Goal: Task Accomplishment & Management: Use online tool/utility

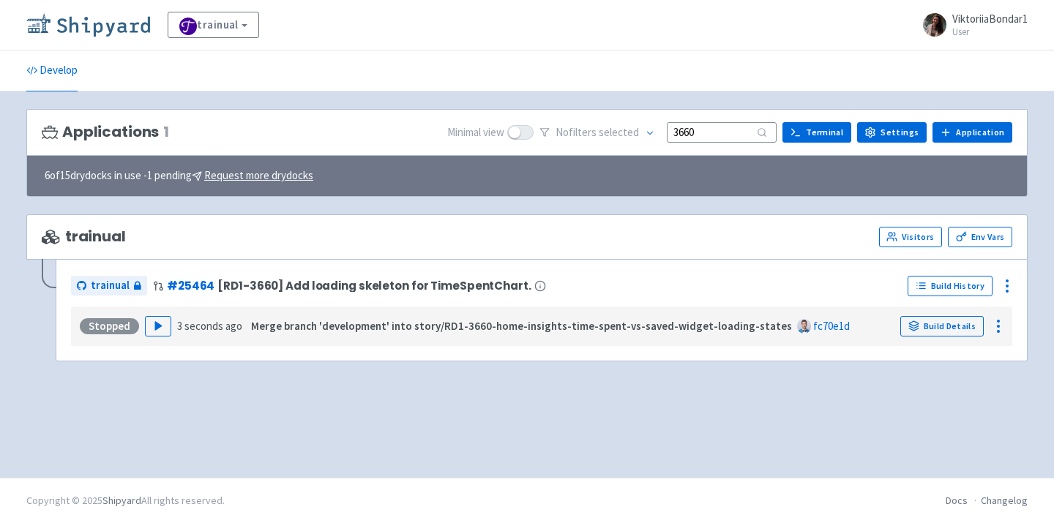
click at [89, 25] on img at bounding box center [88, 24] width 124 height 23
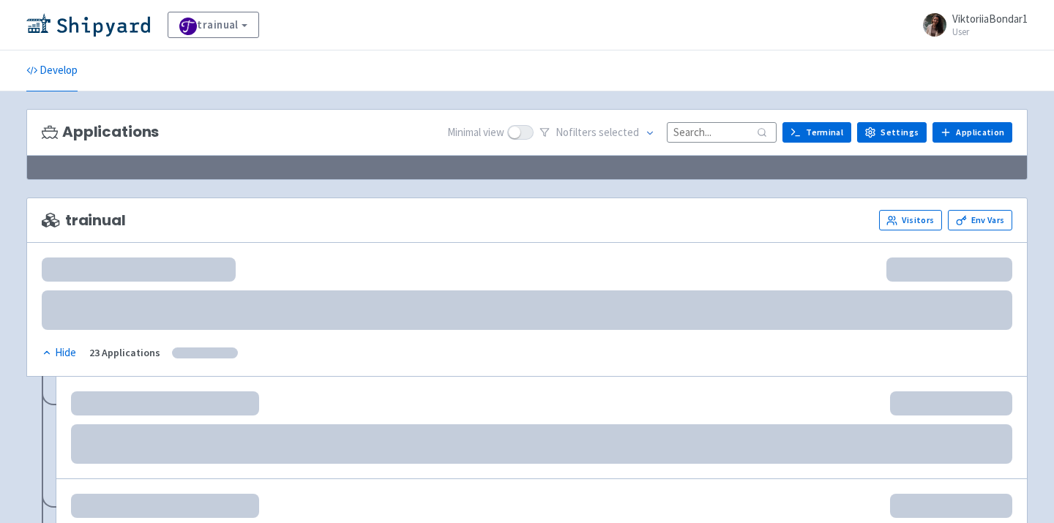
click at [718, 131] on input at bounding box center [722, 132] width 110 height 20
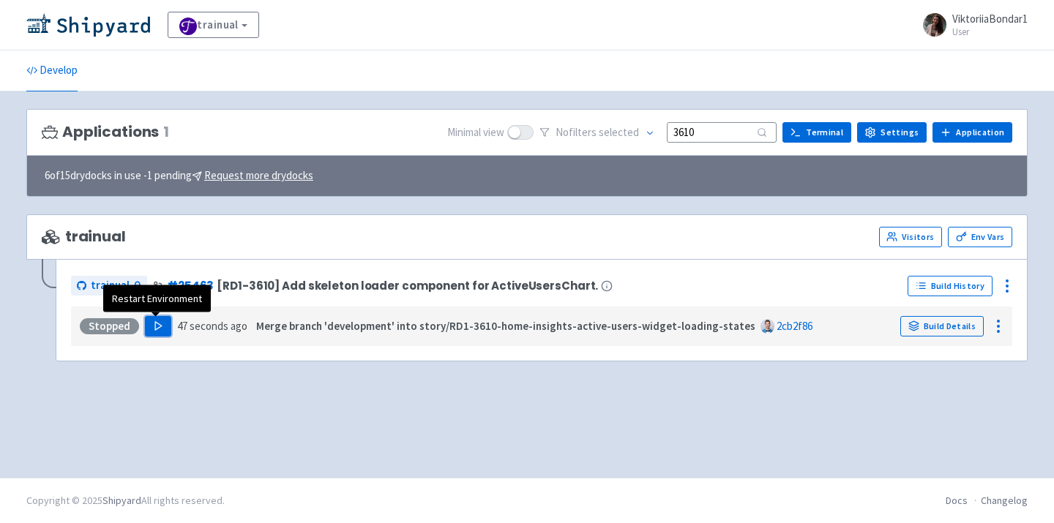
click at [163, 329] on button "Play" at bounding box center [158, 326] width 26 height 20
drag, startPoint x: 706, startPoint y: 137, endPoint x: 622, endPoint y: 135, distance: 84.2
click at [622, 135] on div "No filter s selected 3610" at bounding box center [658, 133] width 237 height 23
type input "3660"
click at [157, 321] on icon "button" at bounding box center [158, 326] width 11 height 11
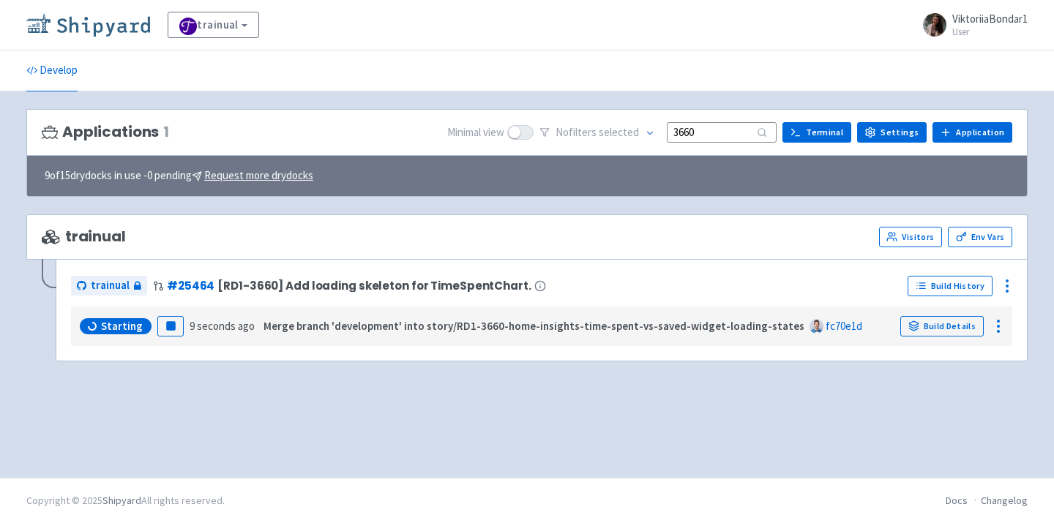
click at [125, 31] on img at bounding box center [88, 24] width 124 height 23
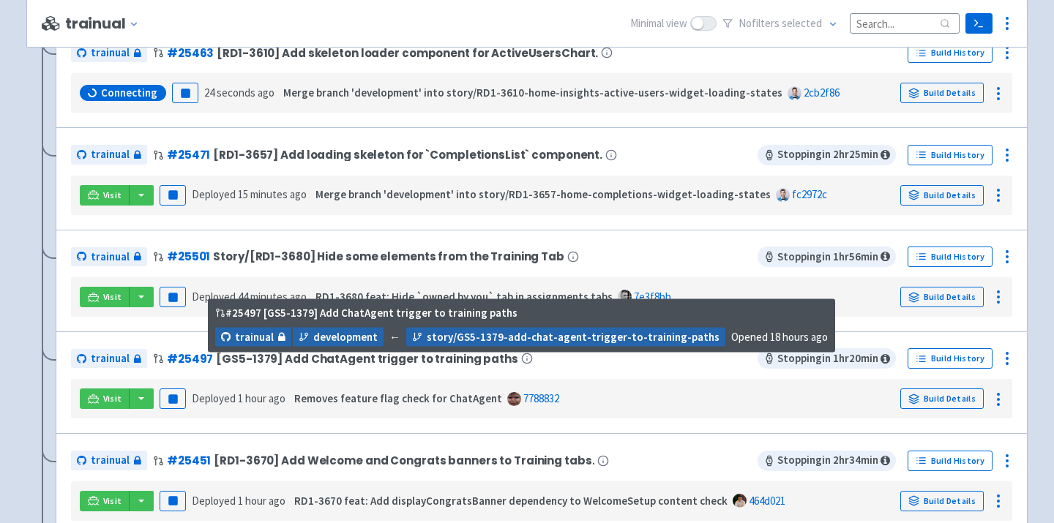
scroll to position [589, 0]
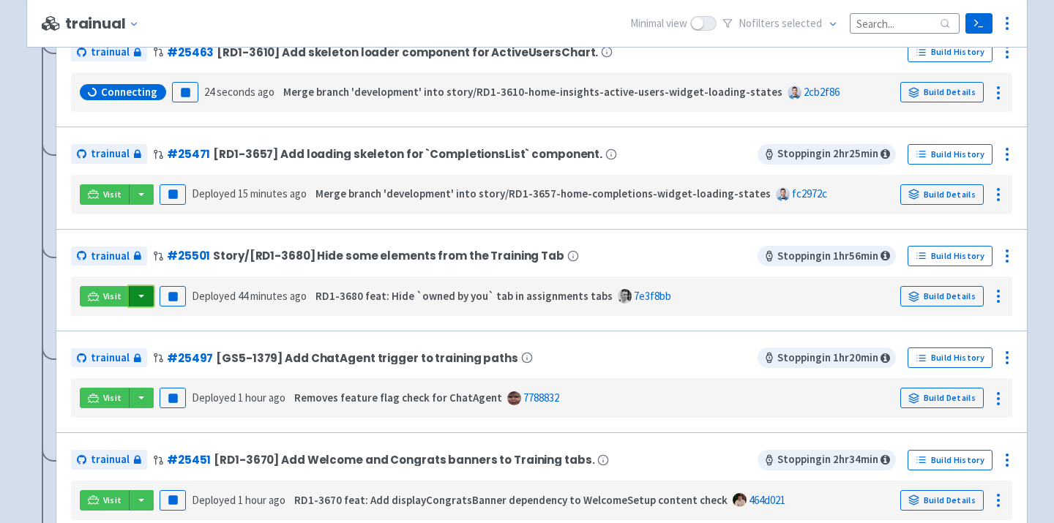
click at [135, 300] on button "button" at bounding box center [141, 296] width 25 height 20
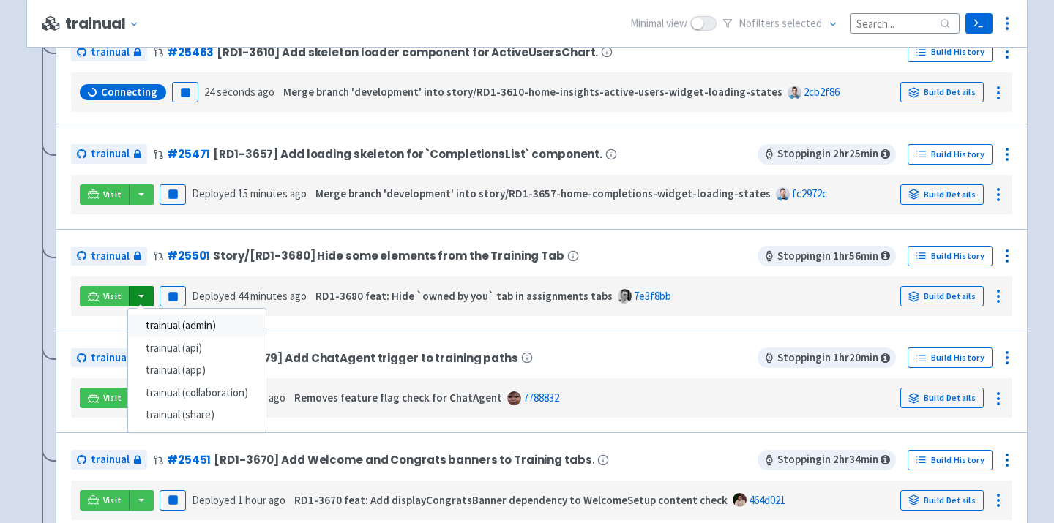
click at [193, 334] on link "trainual (admin)" at bounding box center [197, 326] width 138 height 23
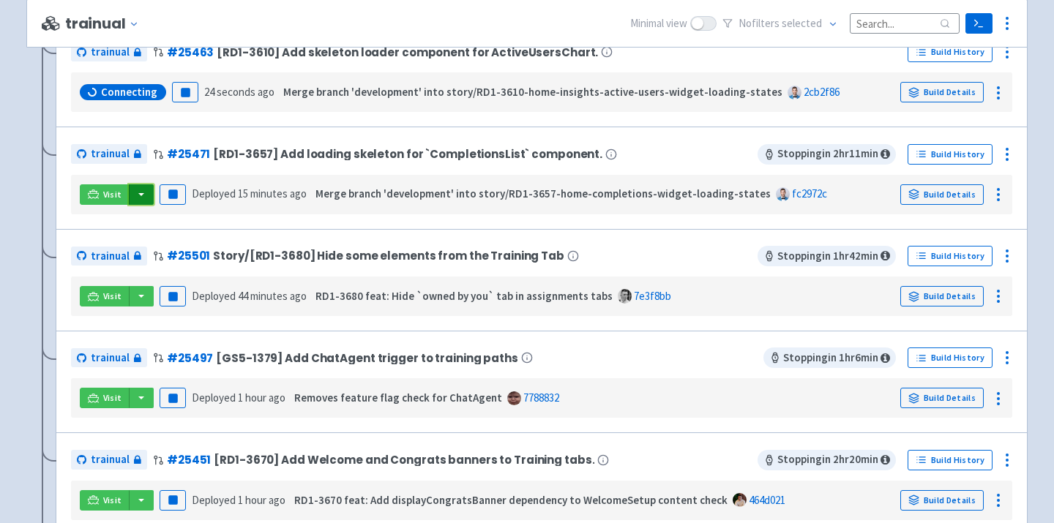
click at [140, 194] on button "button" at bounding box center [141, 194] width 25 height 20
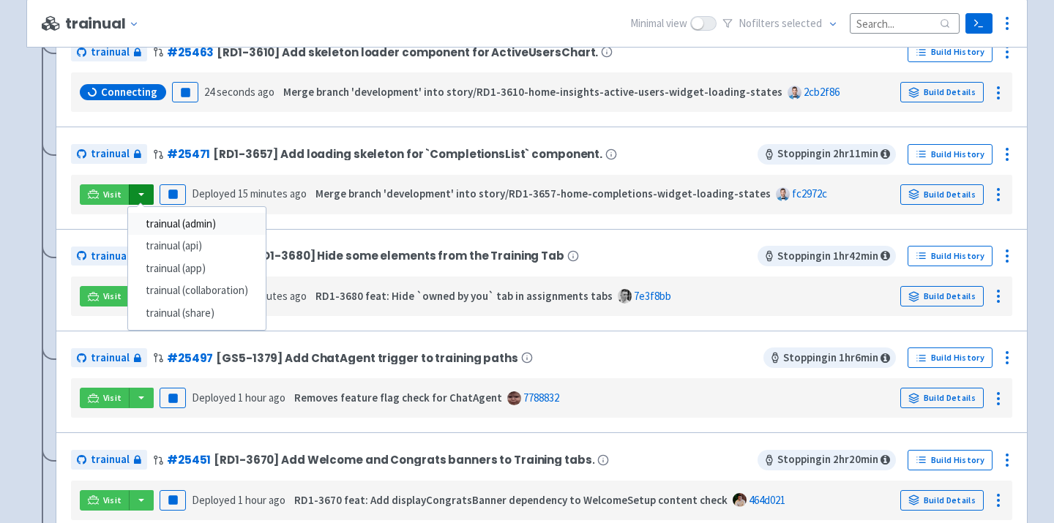
click at [152, 225] on link "trainual (admin)" at bounding box center [197, 224] width 138 height 23
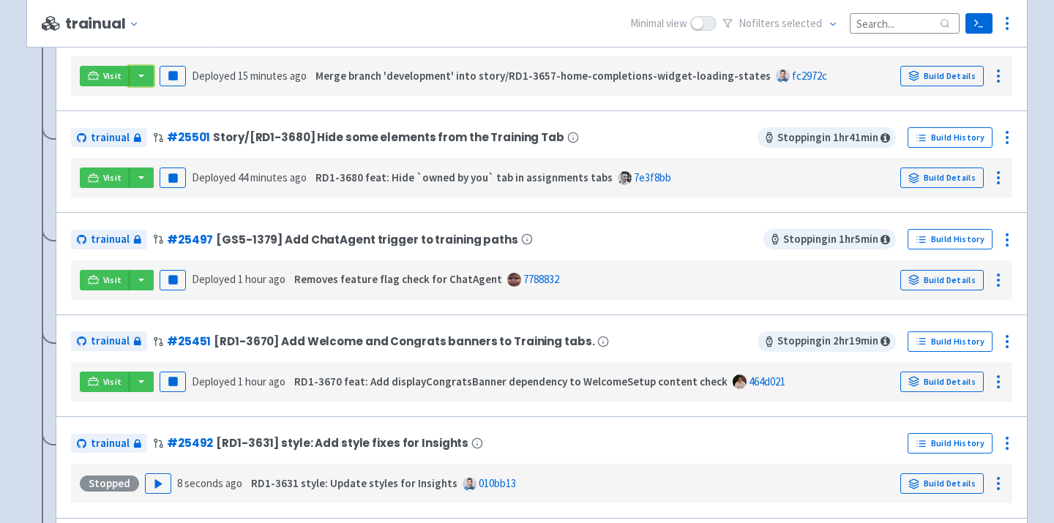
scroll to position [471, 0]
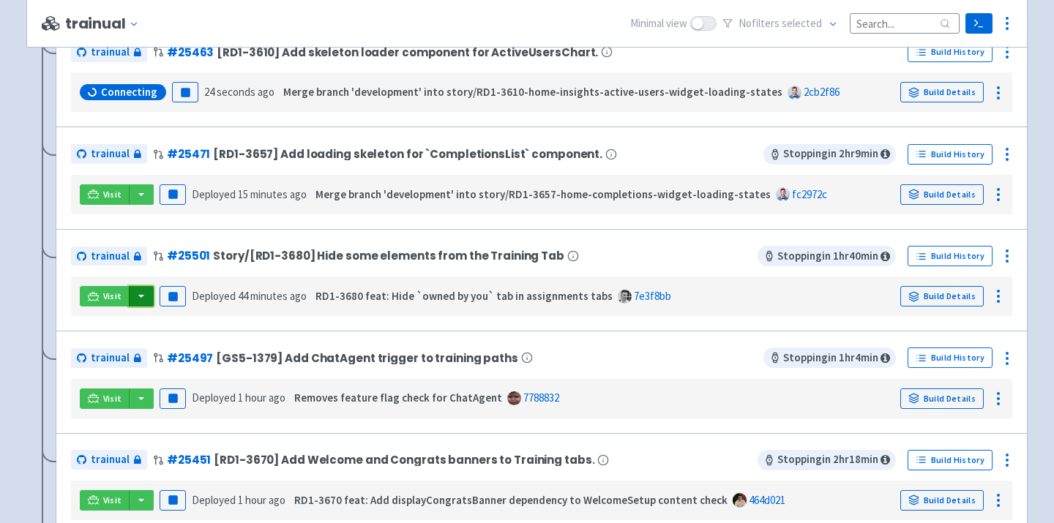
click at [138, 300] on button "button" at bounding box center [141, 296] width 25 height 20
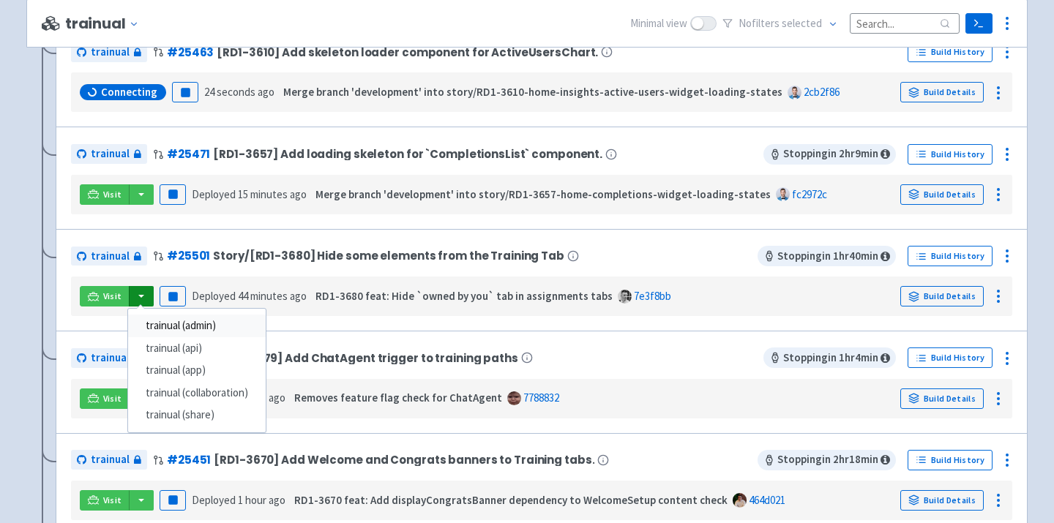
click at [163, 323] on link "trainual (admin)" at bounding box center [197, 326] width 138 height 23
